Goal: Task Accomplishment & Management: Manage account settings

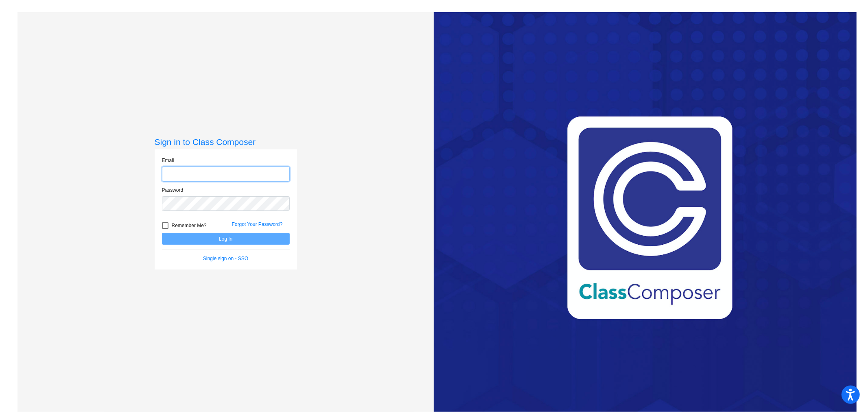
type input "[EMAIL_ADDRESS][PERSON_NAME][DOMAIN_NAME]"
click at [198, 235] on button "Log In" at bounding box center [226, 239] width 128 height 12
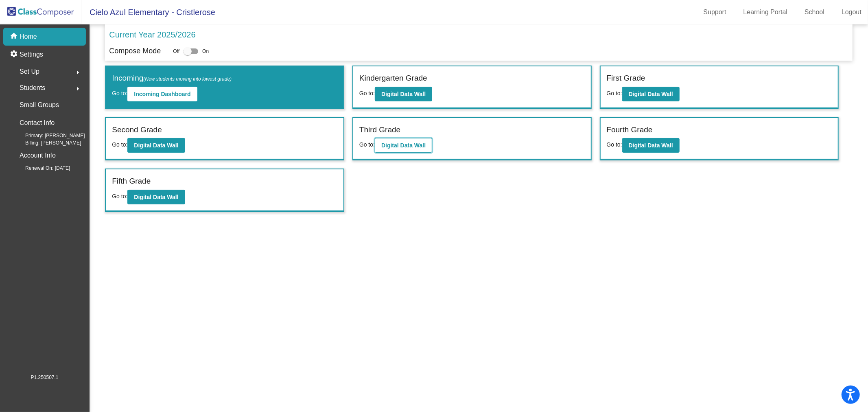
click at [398, 143] on b "Digital Data Wall" at bounding box center [403, 145] width 44 height 7
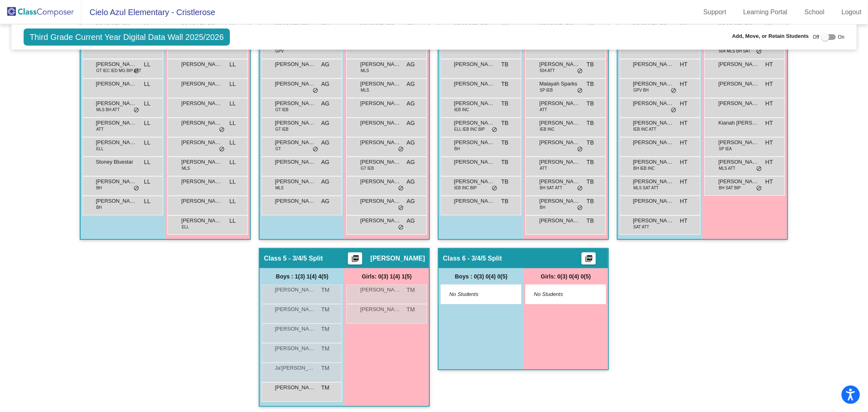
scroll to position [179, 0]
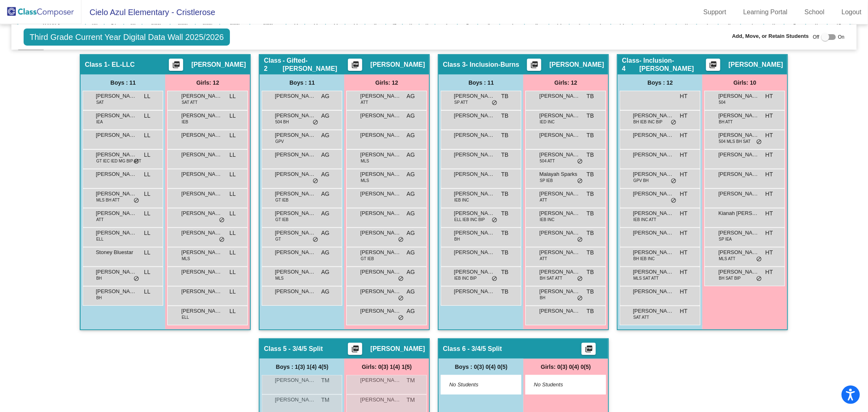
click at [822, 37] on div at bounding box center [825, 37] width 8 height 8
checkbox input "true"
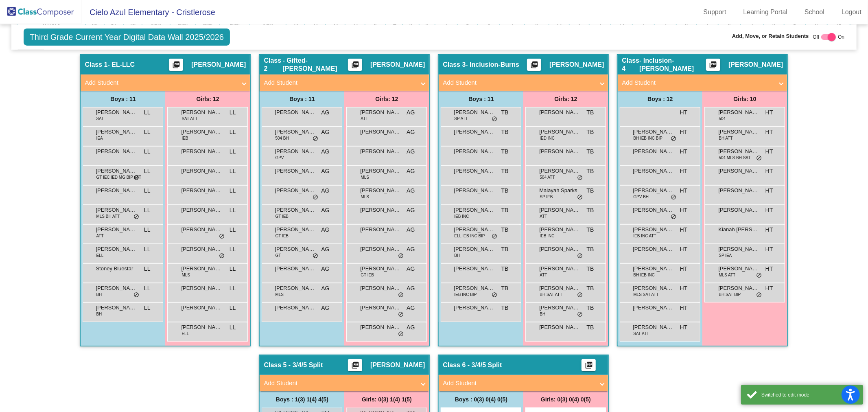
click at [776, 78] on span "Add Student" at bounding box center [701, 82] width 158 height 9
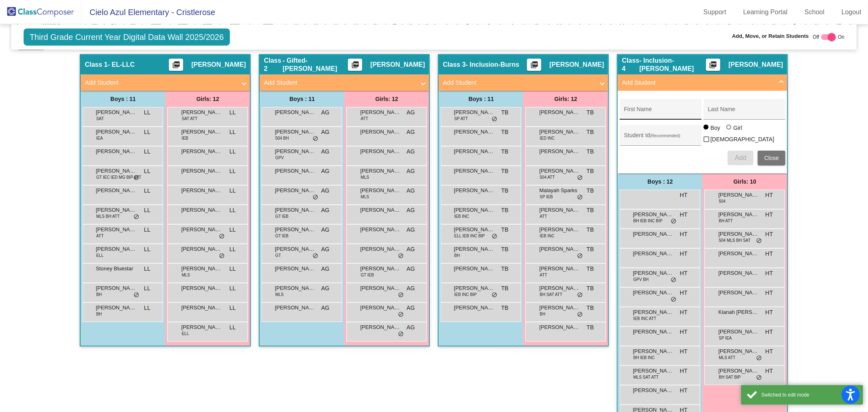
click at [643, 105] on div "First Name" at bounding box center [660, 111] width 73 height 17
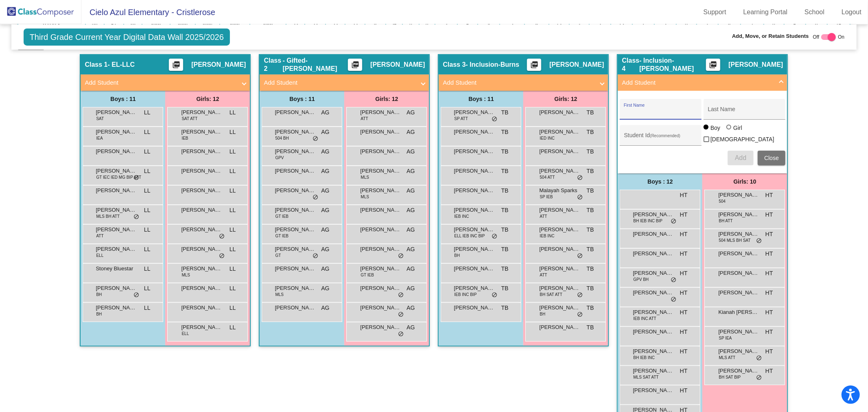
click at [644, 112] on input "First Name" at bounding box center [660, 112] width 73 height 7
type input "[PERSON_NAME]"
click at [733, 110] on input "Last Name" at bounding box center [744, 112] width 73 height 7
type input "[PERSON_NAME]"
click at [636, 135] on input "Student Id (Recommended)" at bounding box center [660, 138] width 73 height 7
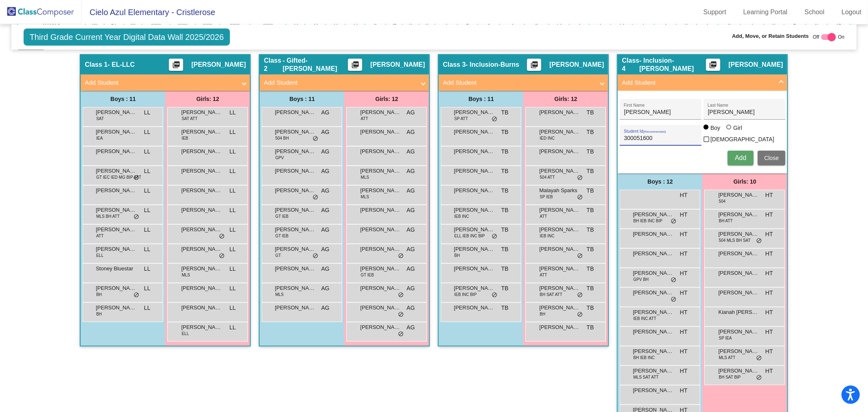
type input "300051600"
click at [745, 155] on button "Add" at bounding box center [741, 158] width 26 height 15
click at [829, 37] on div at bounding box center [832, 37] width 8 height 8
checkbox input "false"
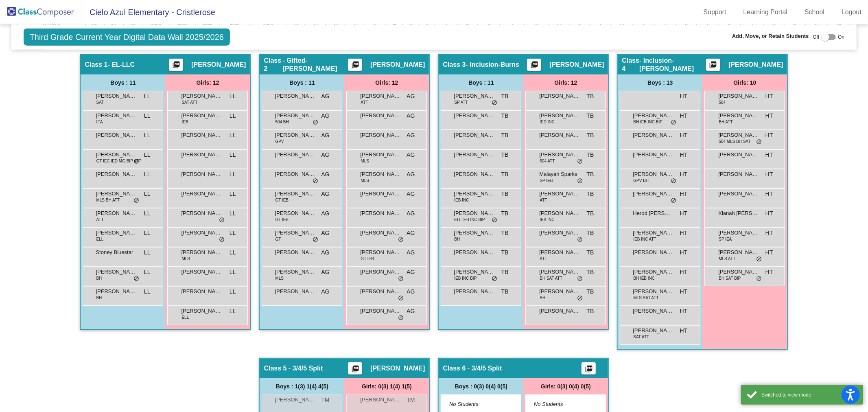
click at [822, 116] on div "Hallway - Hallway Class picture_as_pdf Add Student First Name Last Name Student…" at bounding box center [433, 289] width 833 height 470
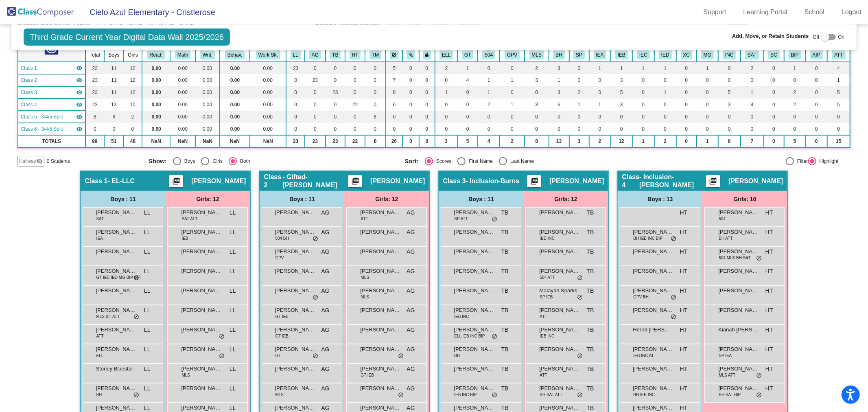
scroll to position [289, 0]
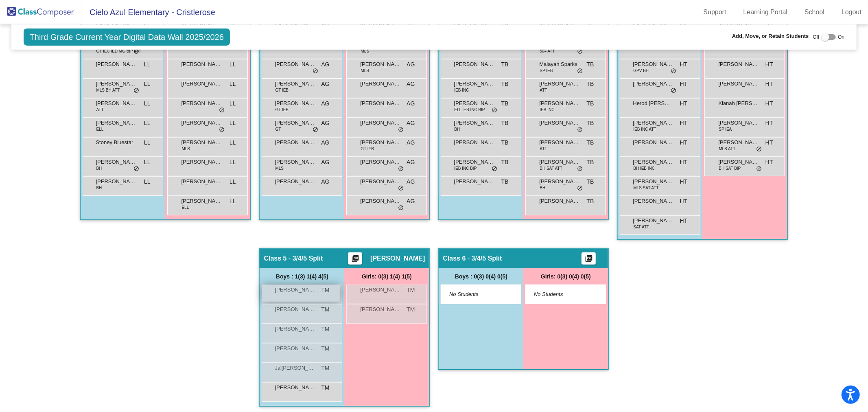
click at [304, 288] on span "[PERSON_NAME]" at bounding box center [295, 290] width 41 height 8
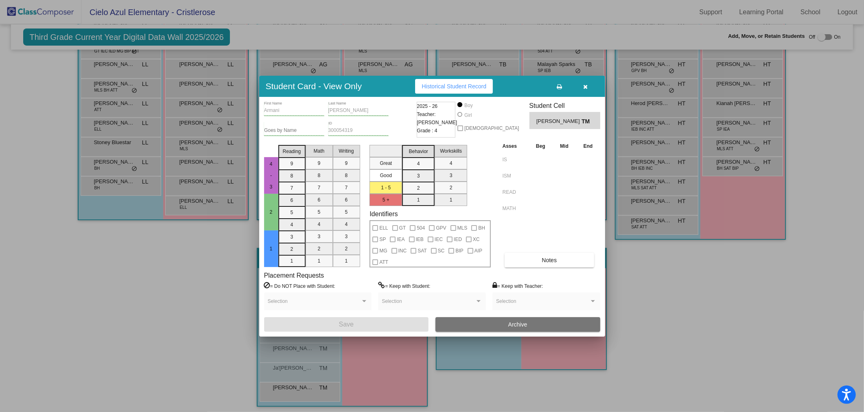
click at [539, 326] on button "Archive" at bounding box center [517, 324] width 165 height 15
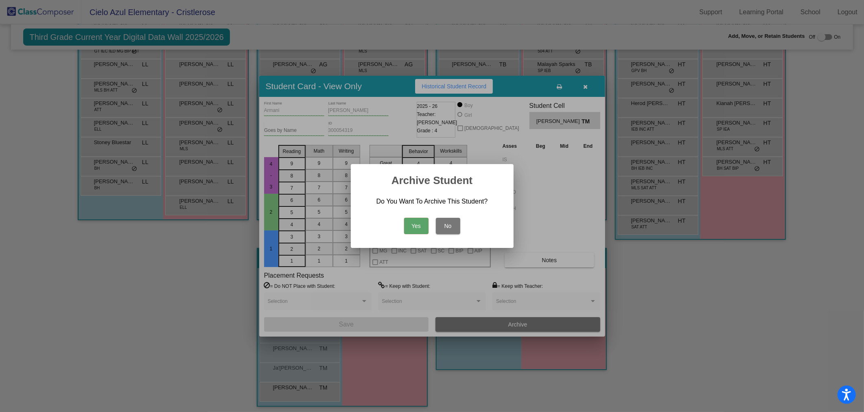
click at [410, 227] on button "Yes" at bounding box center [416, 226] width 24 height 16
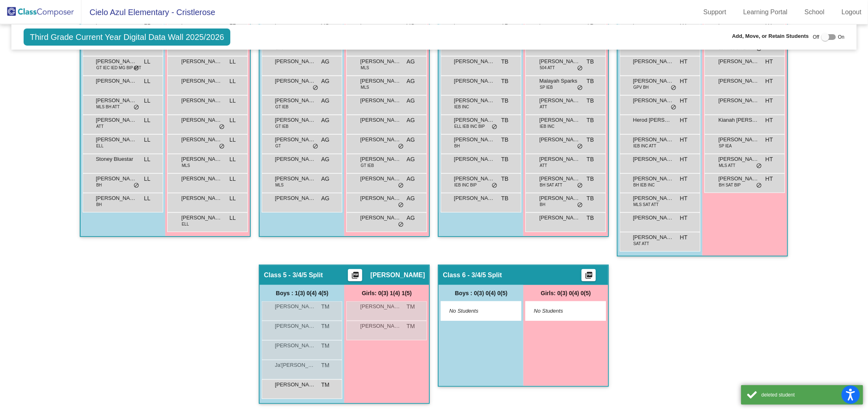
scroll to position [269, 0]
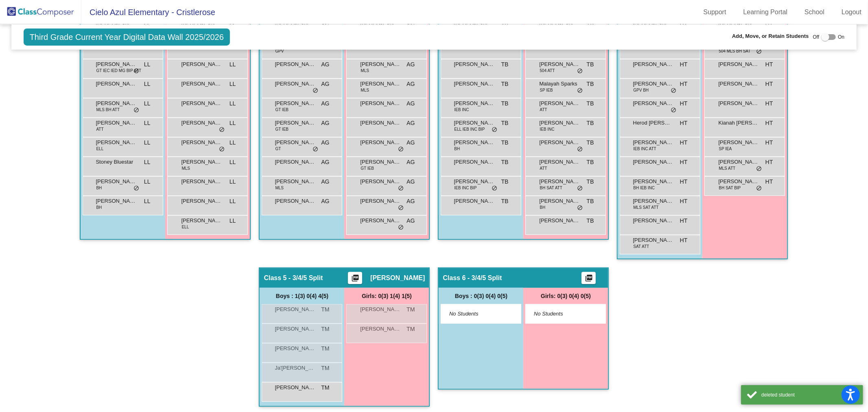
click at [706, 343] on div "Hallway - Hallway Class picture_as_pdf Add Student First Name Last Name Student…" at bounding box center [433, 189] width 833 height 451
